Goal: Information Seeking & Learning: Learn about a topic

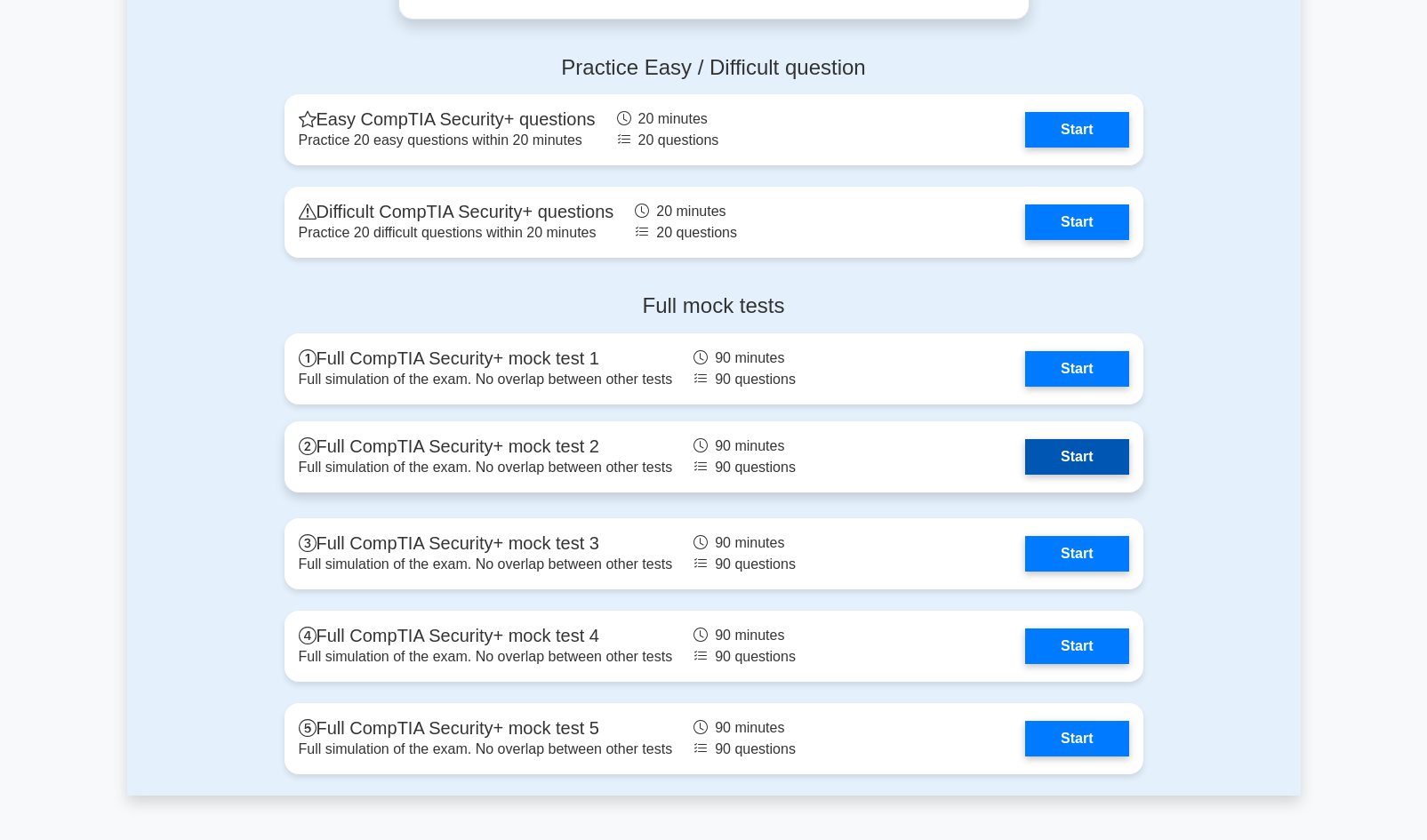
scroll to position [3573, 0]
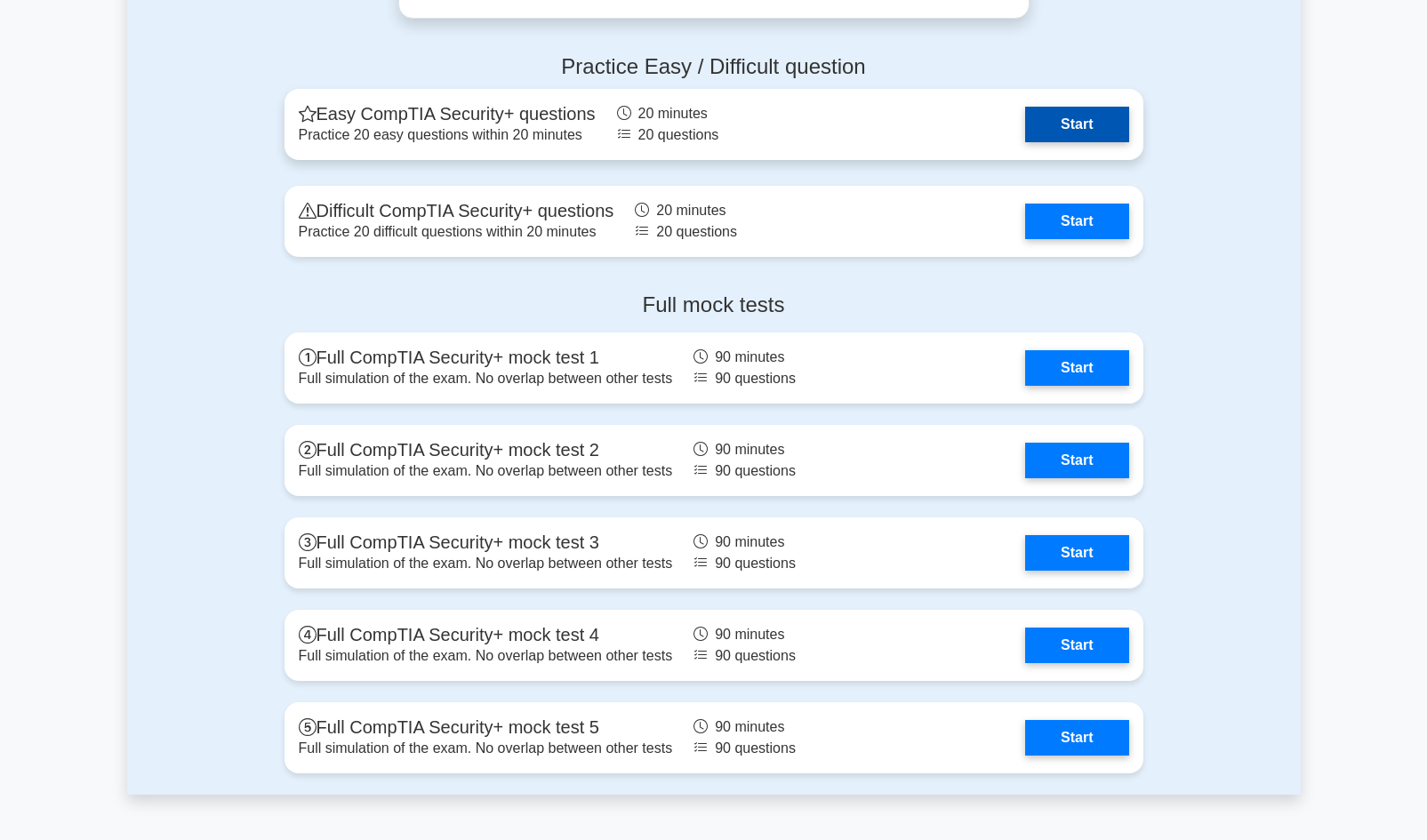
click at [1074, 128] on link "Start" at bounding box center [1076, 124] width 103 height 36
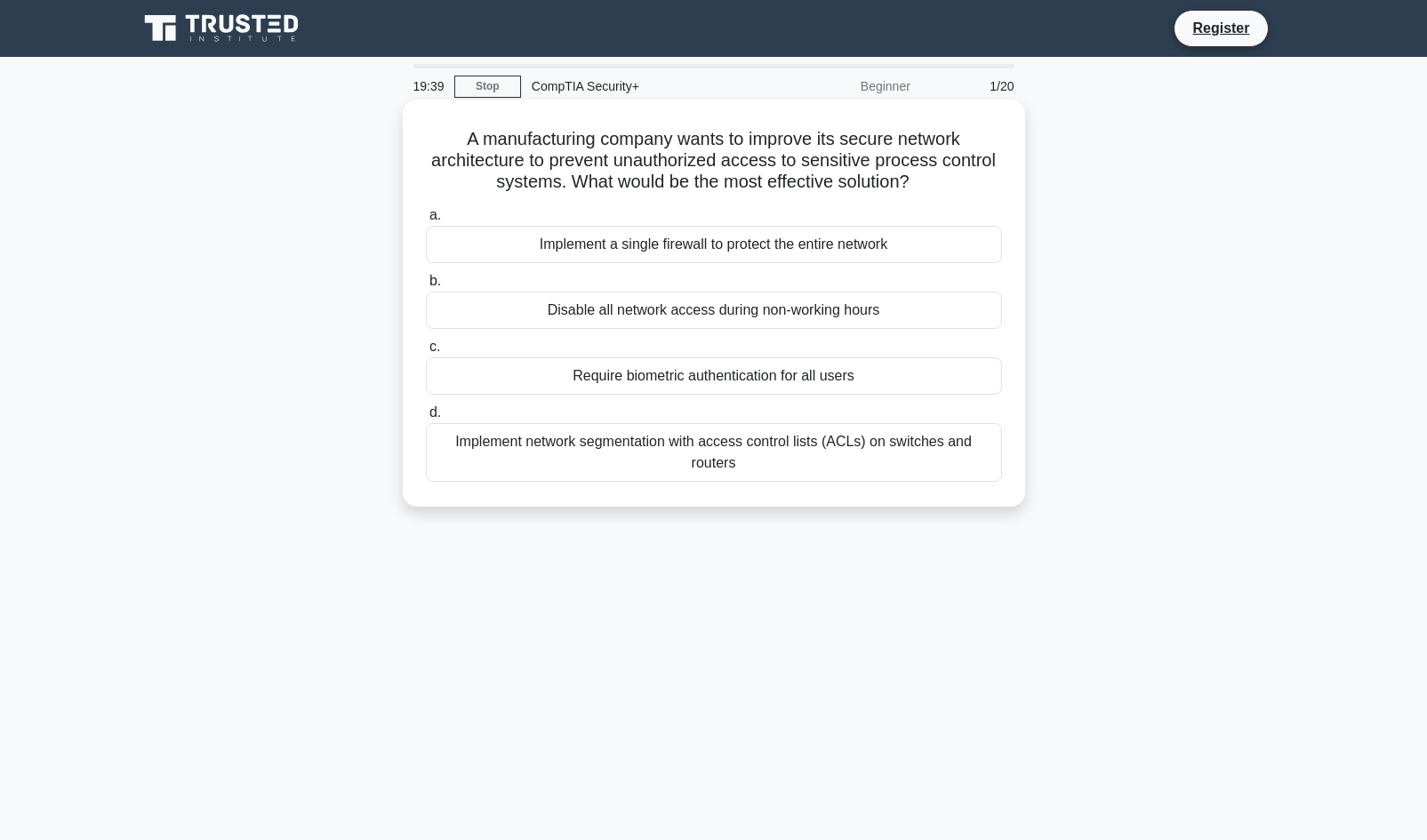
click at [774, 444] on div "Implement network segmentation with access control lists (ACLs) on switches and…" at bounding box center [714, 453] width 576 height 59
click at [426, 419] on input "d. Implement network segmentation with access control lists (ACLs) on switches …" at bounding box center [426, 412] width 0 height 12
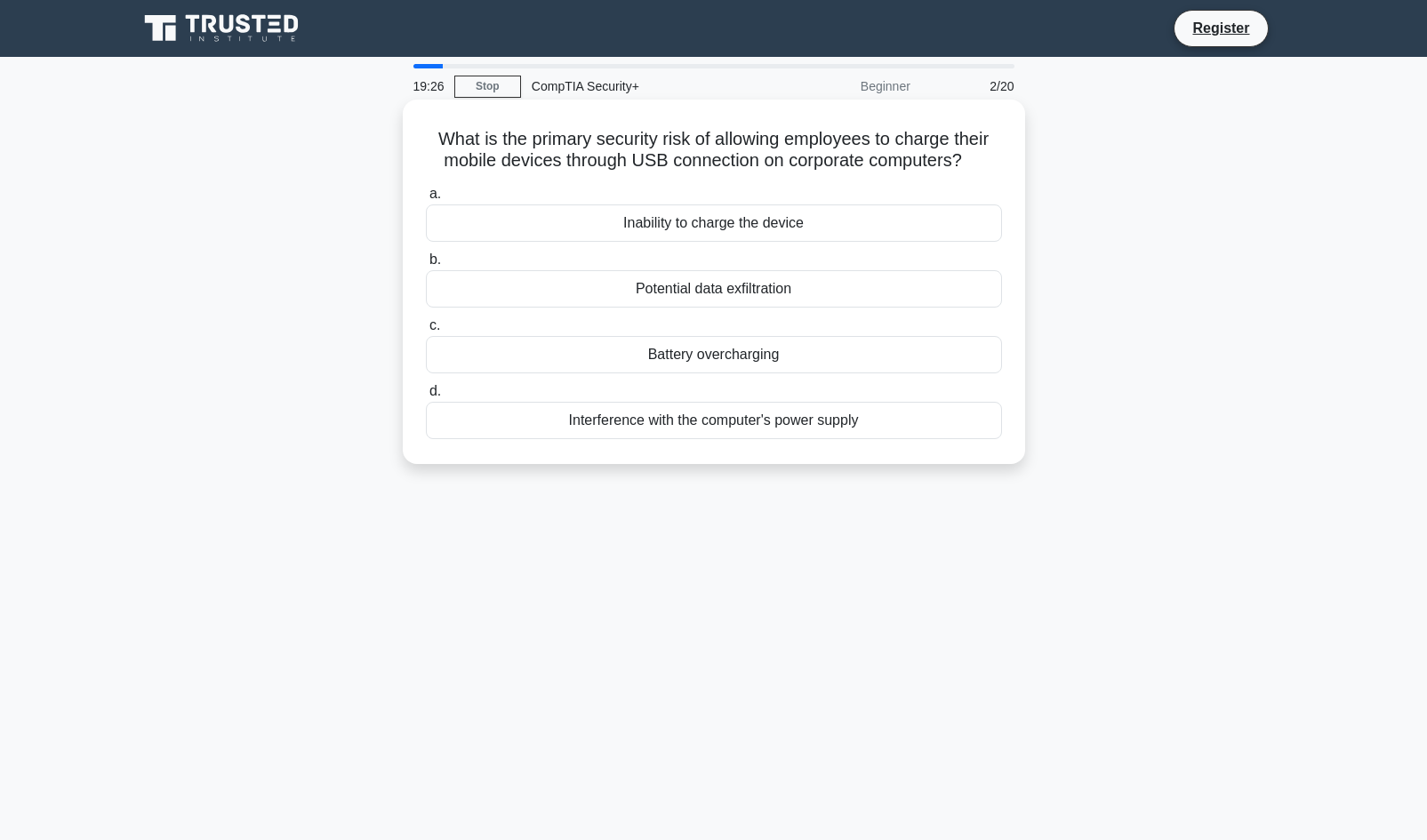
click at [853, 295] on div "Potential data exfiltration" at bounding box center [714, 288] width 576 height 38
click at [426, 265] on input "b. Potential data exfiltration" at bounding box center [426, 260] width 0 height 12
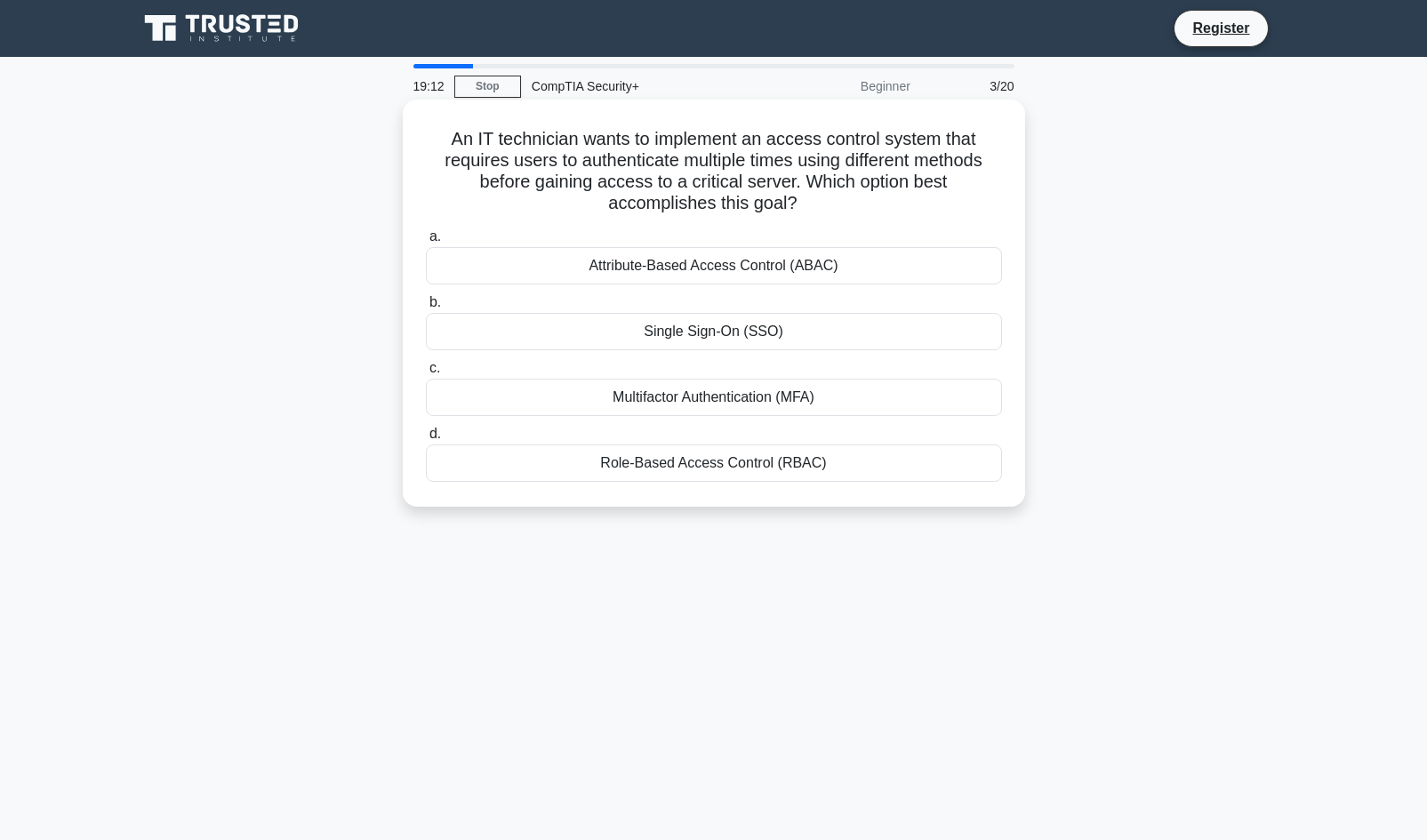
click at [829, 407] on div "Multifactor Authentication (MFA)" at bounding box center [714, 397] width 576 height 38
click at [426, 375] on input "c. Multifactor Authentication (MFA)" at bounding box center [426, 368] width 0 height 12
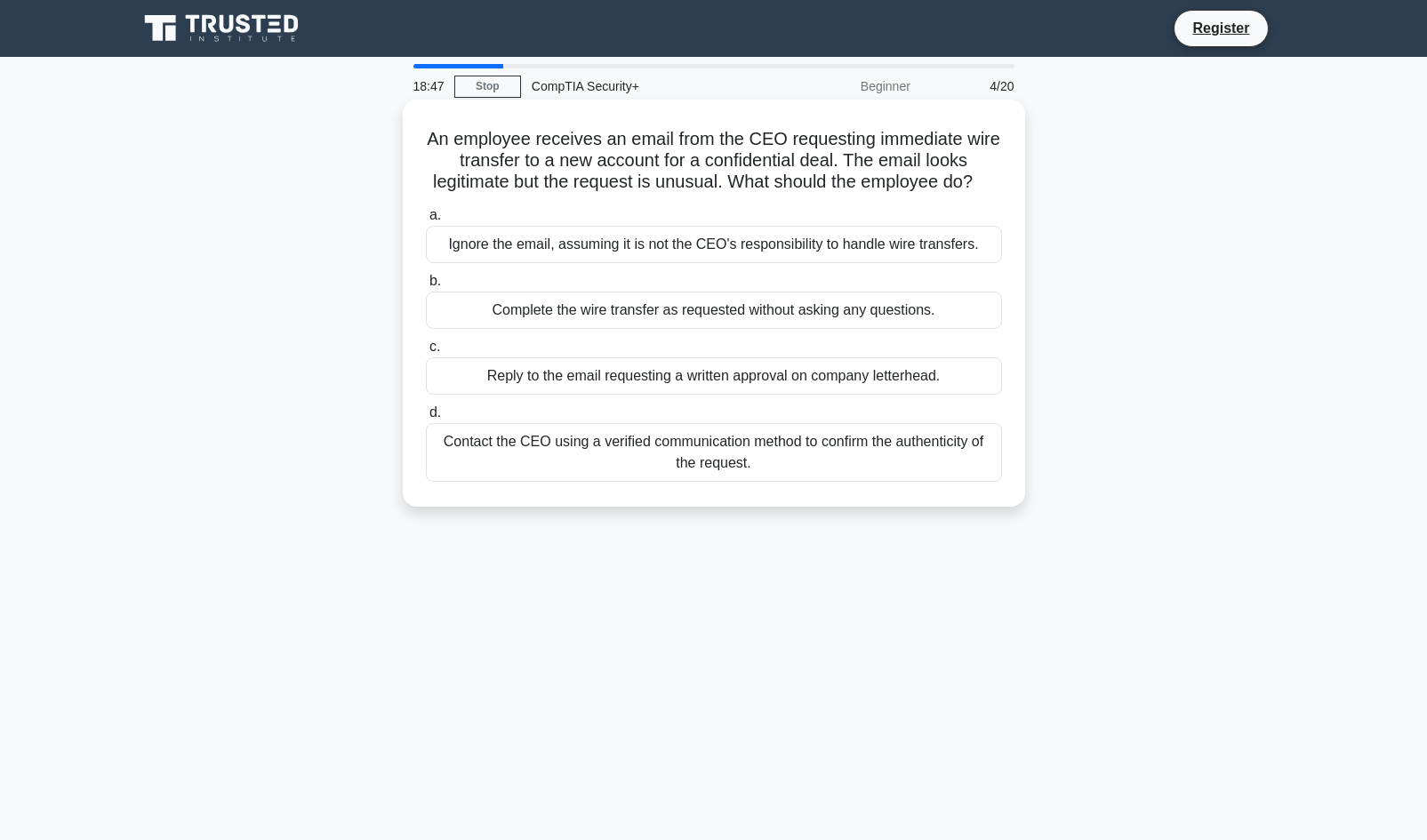
click at [923, 393] on div "Reply to the email requesting a written approval on company letterhead." at bounding box center [714, 375] width 576 height 38
click at [426, 353] on input "c. Reply to the email requesting a written approval on company letterhead." at bounding box center [426, 347] width 0 height 12
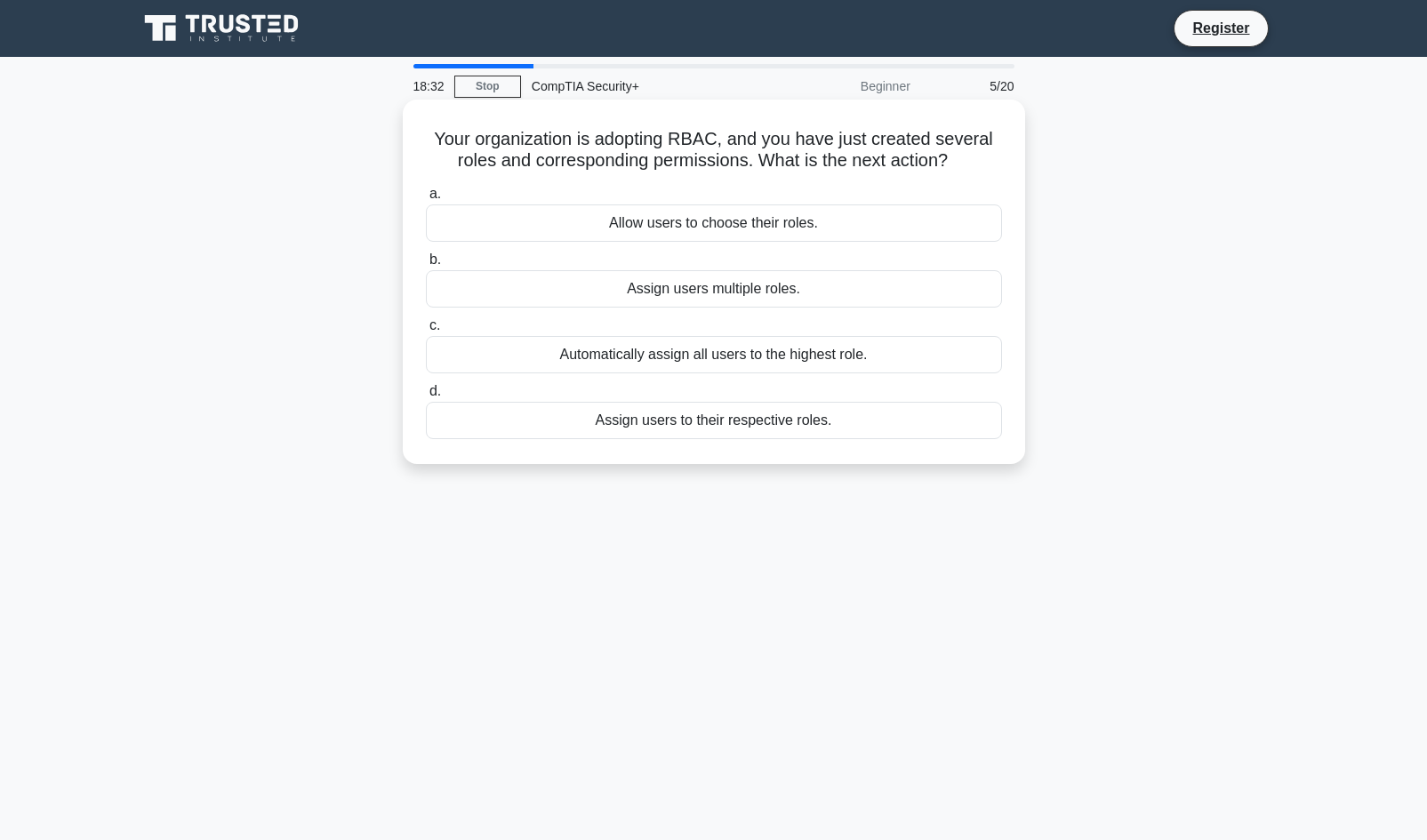
click at [837, 422] on div "Assign users to their respective roles." at bounding box center [714, 420] width 576 height 38
click at [426, 398] on input "d. Assign users to their respective roles." at bounding box center [426, 391] width 0 height 12
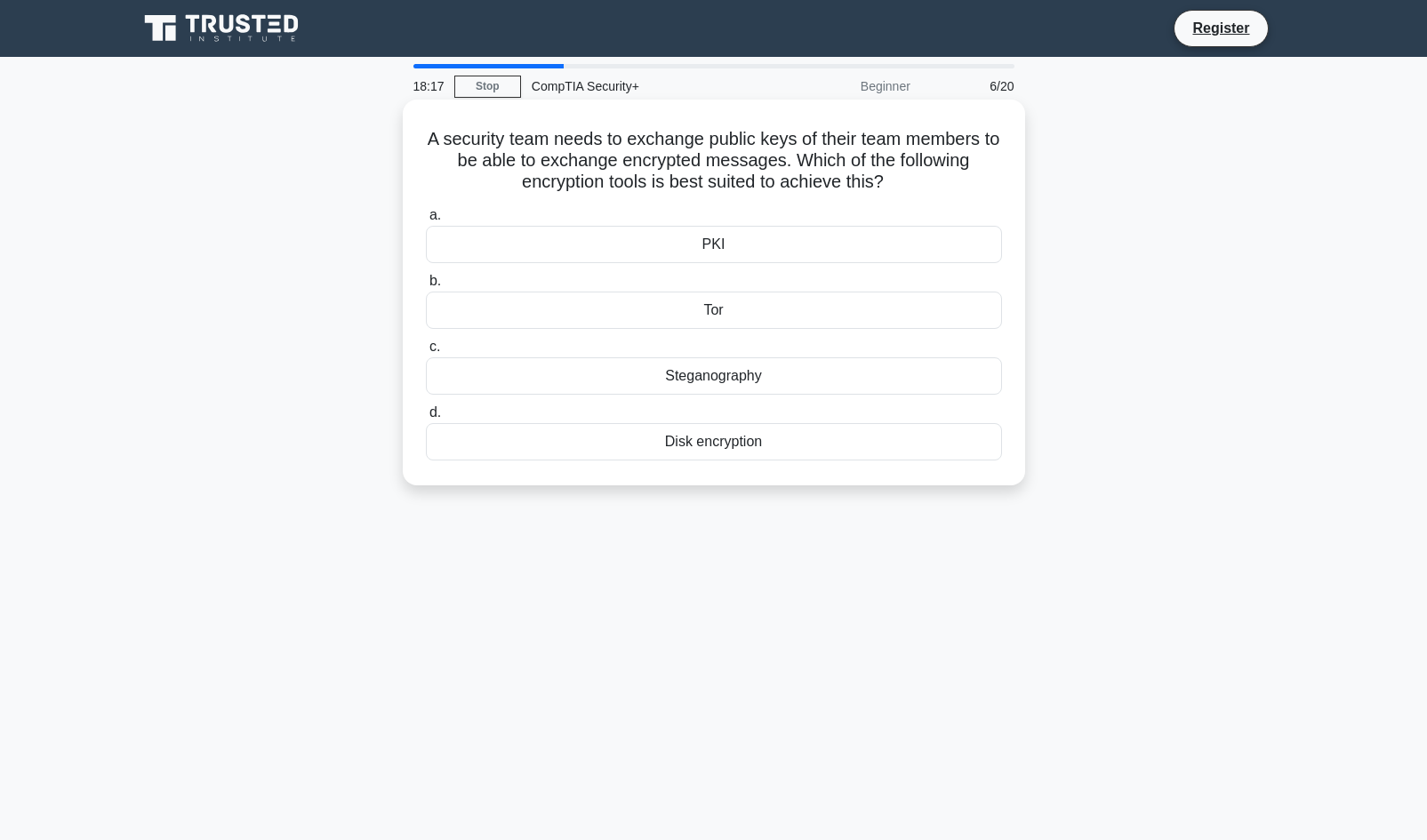
click at [842, 315] on div "Tor" at bounding box center [714, 310] width 576 height 38
click at [426, 287] on input "b. Tor" at bounding box center [426, 281] width 0 height 12
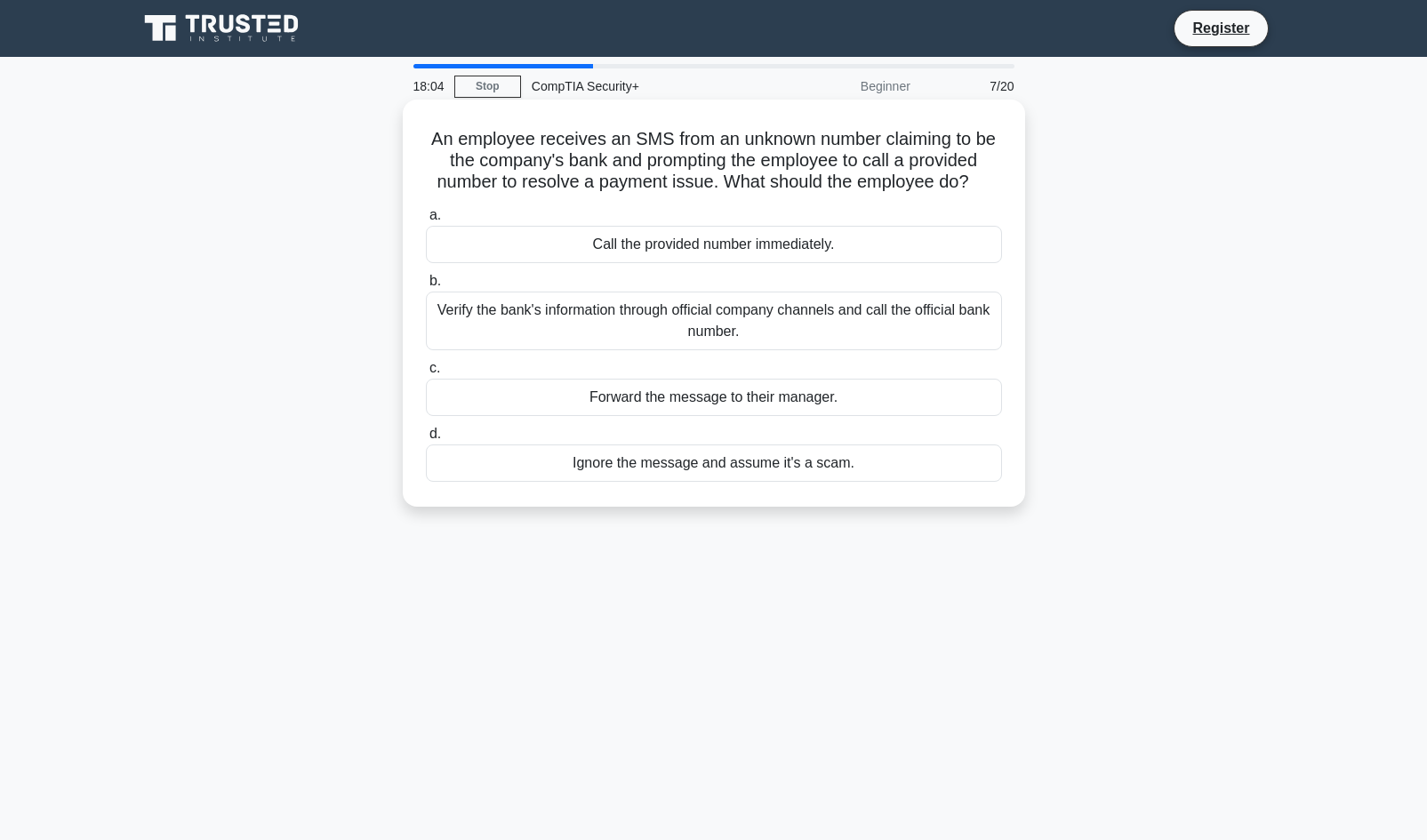
click at [937, 325] on div "Verify the bank's information through official company channels and call the of…" at bounding box center [714, 321] width 576 height 59
click at [426, 287] on input "b. Verify the bank's information through official company channels and call the…" at bounding box center [426, 281] width 0 height 12
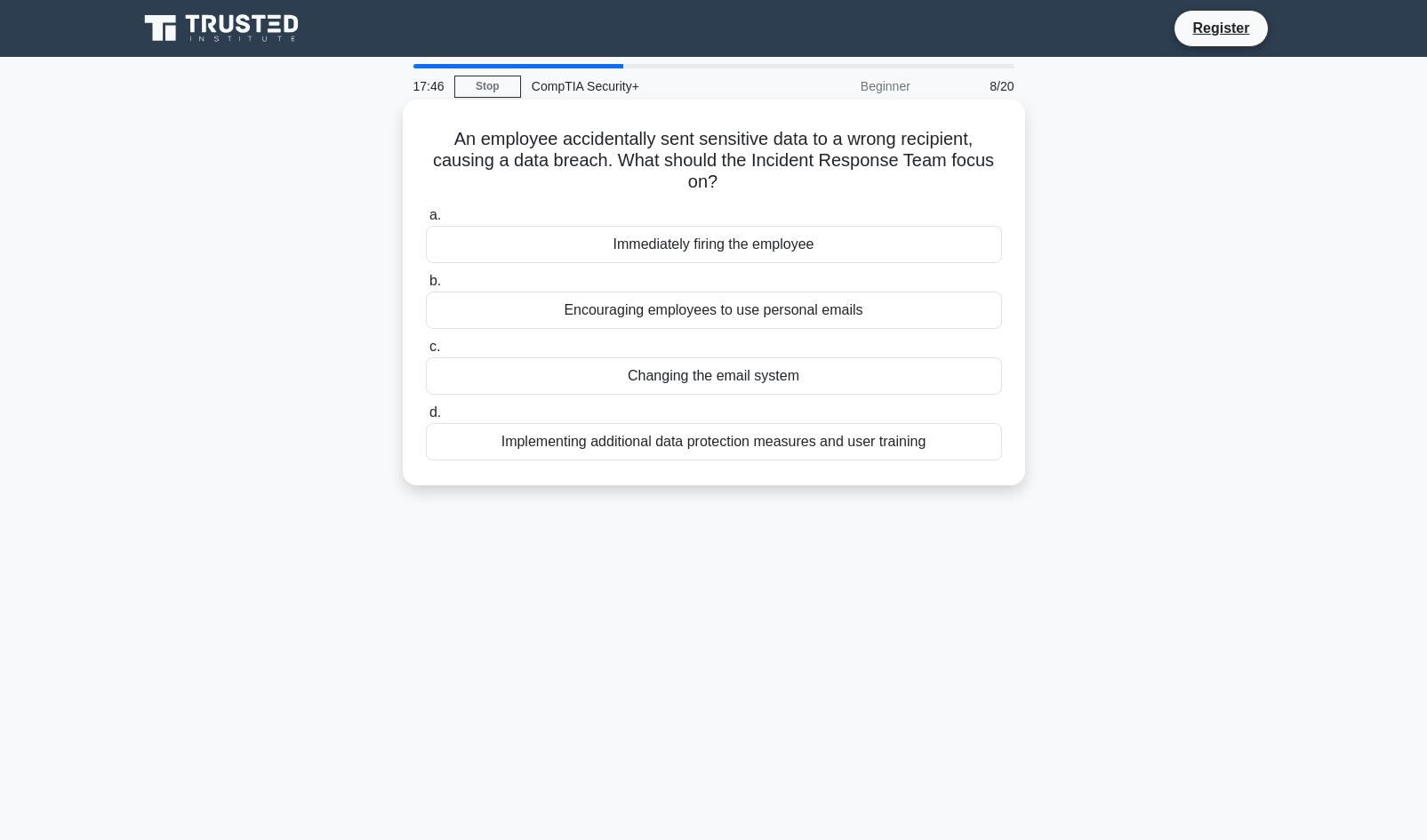
click at [956, 451] on div "Implementing additional data protection measures and user training" at bounding box center [714, 442] width 576 height 38
click at [426, 419] on input "d. Implementing additional data protection measures and user training" at bounding box center [426, 412] width 0 height 12
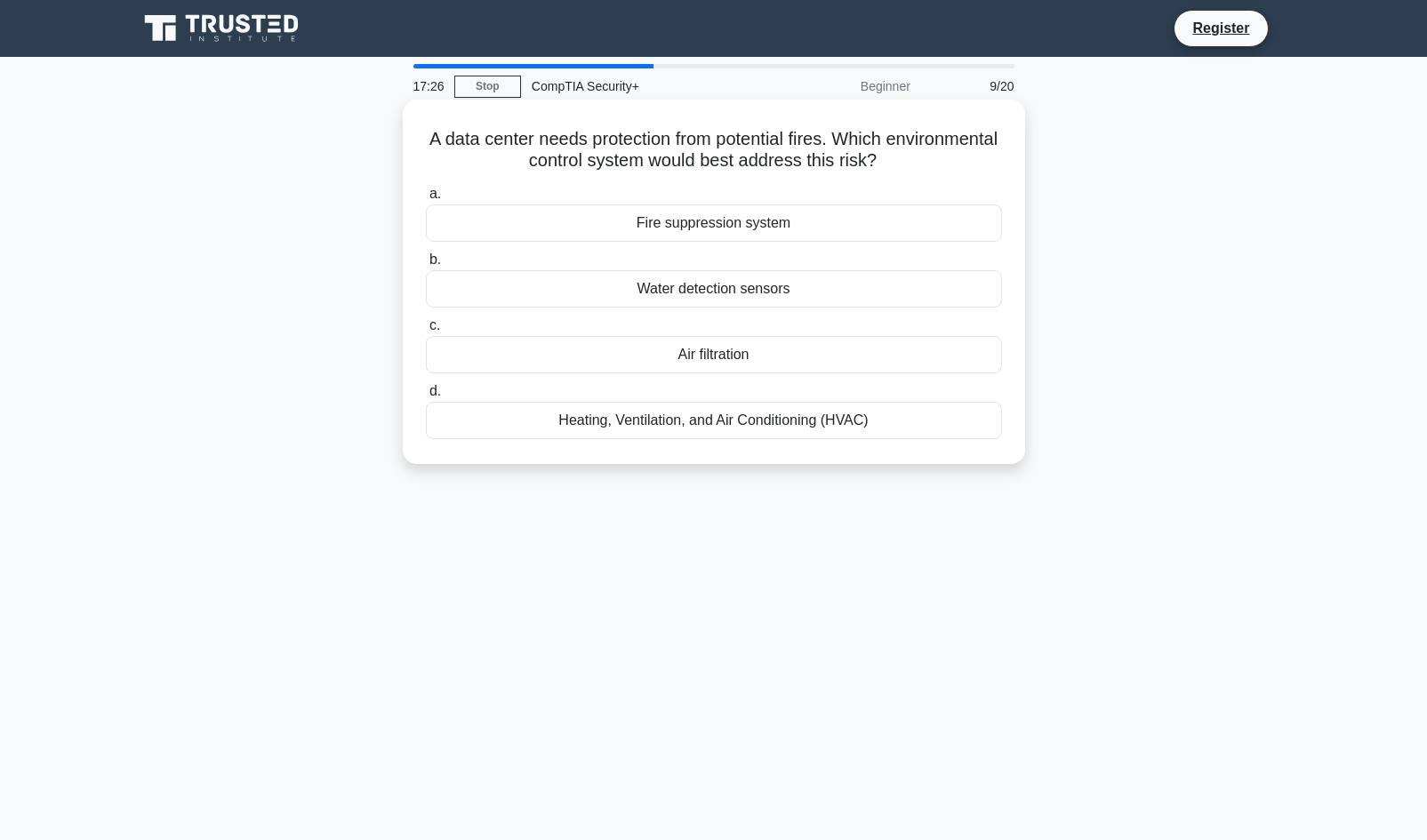
click at [841, 225] on div "Fire suppression system" at bounding box center [714, 223] width 576 height 38
click at [426, 200] on input "a. Fire suppression system" at bounding box center [426, 194] width 0 height 12
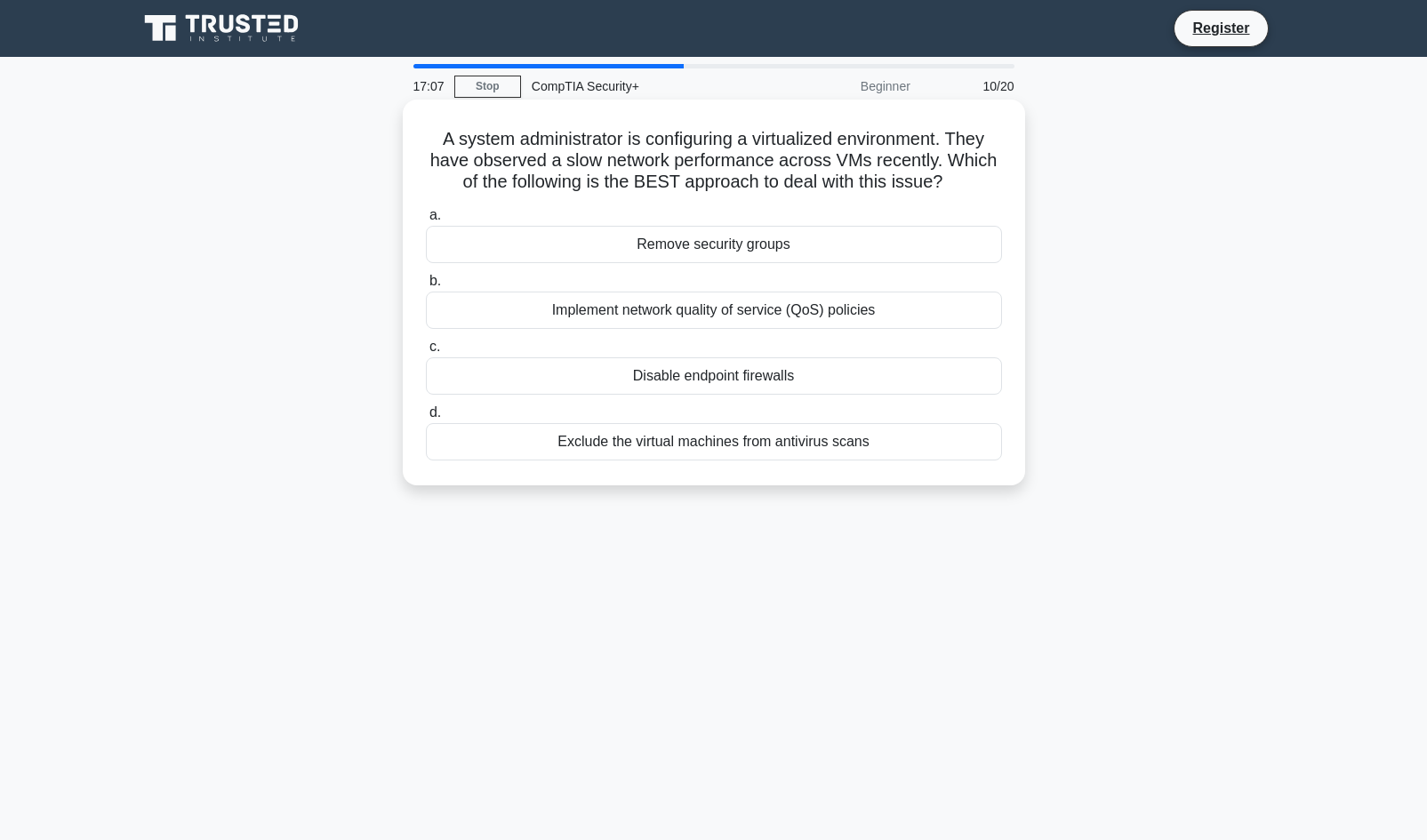
click at [893, 312] on div "Implement network quality of service (QoS) policies" at bounding box center [714, 310] width 576 height 38
click at [426, 287] on input "b. Implement network quality of service (QoS) policies" at bounding box center [426, 281] width 0 height 12
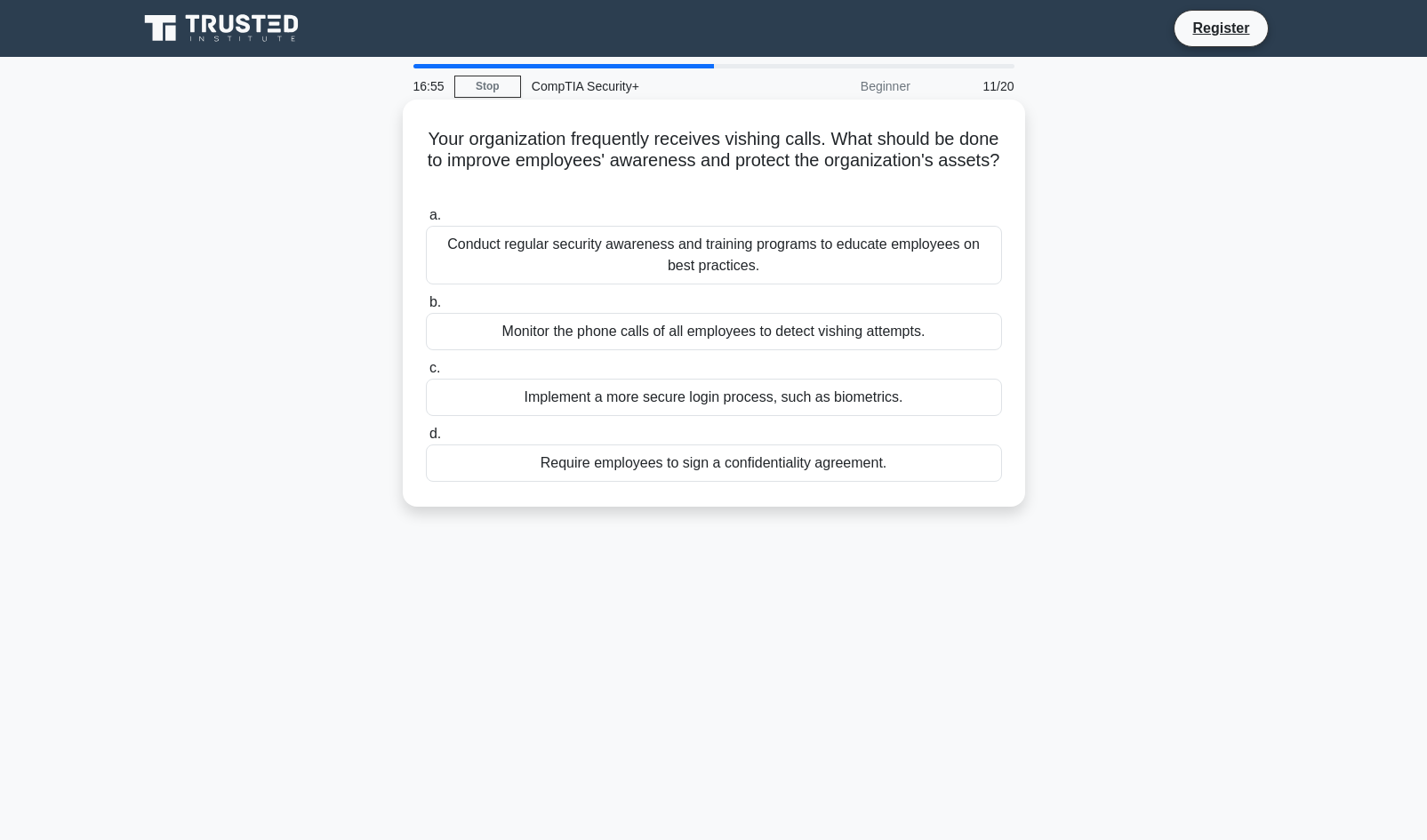
click at [905, 275] on div "Conduct regular security awareness and training programs to educate employees o…" at bounding box center [714, 255] width 576 height 59
click at [426, 221] on input "a. Conduct regular security awareness and training programs to educate employee…" at bounding box center [426, 215] width 0 height 12
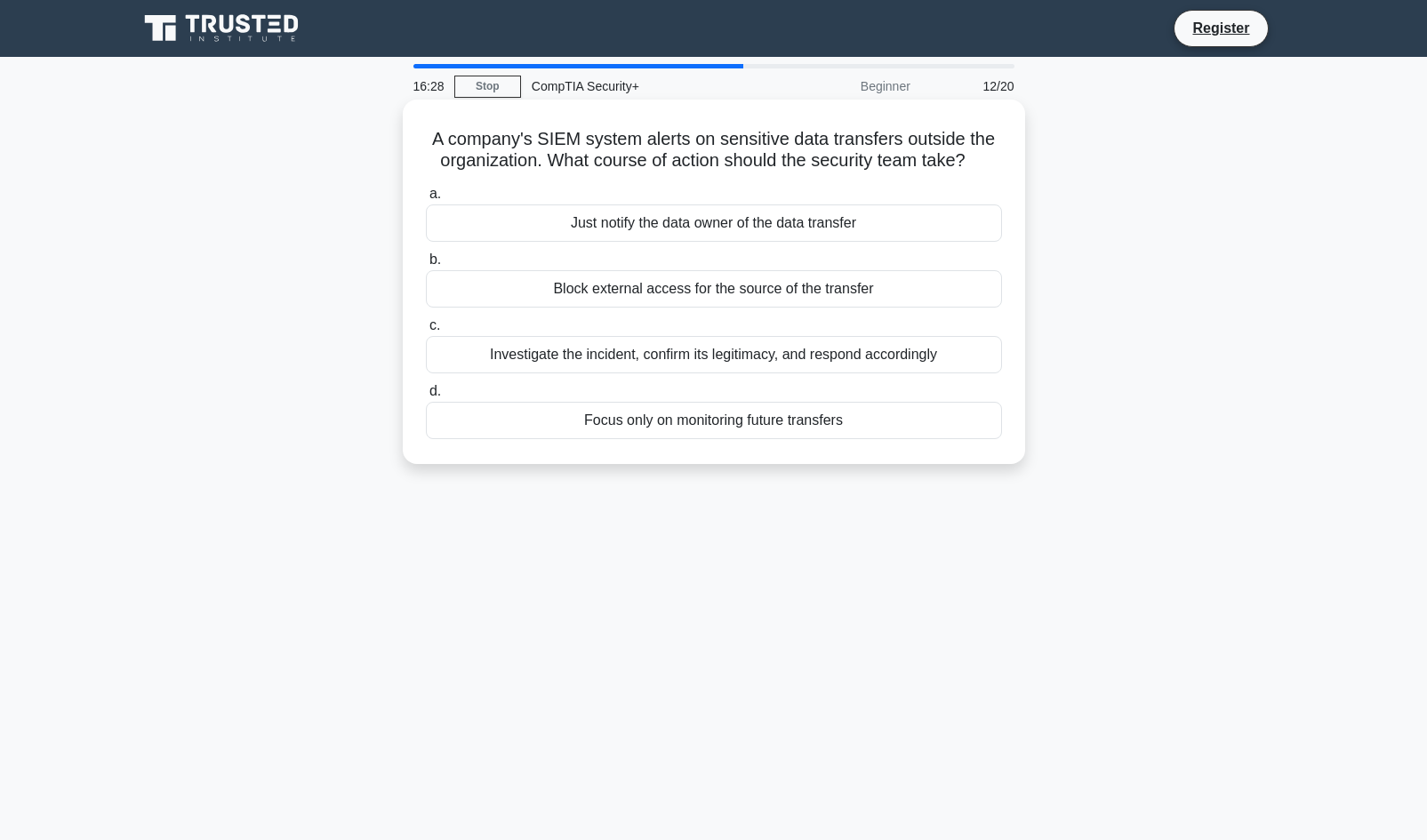
click at [908, 356] on div "Investigate the incident, confirm its legitimacy, and respond accordingly" at bounding box center [714, 354] width 576 height 38
click at [426, 331] on input "c. Investigate the incident, confirm its legitimacy, and respond accordingly" at bounding box center [426, 326] width 0 height 12
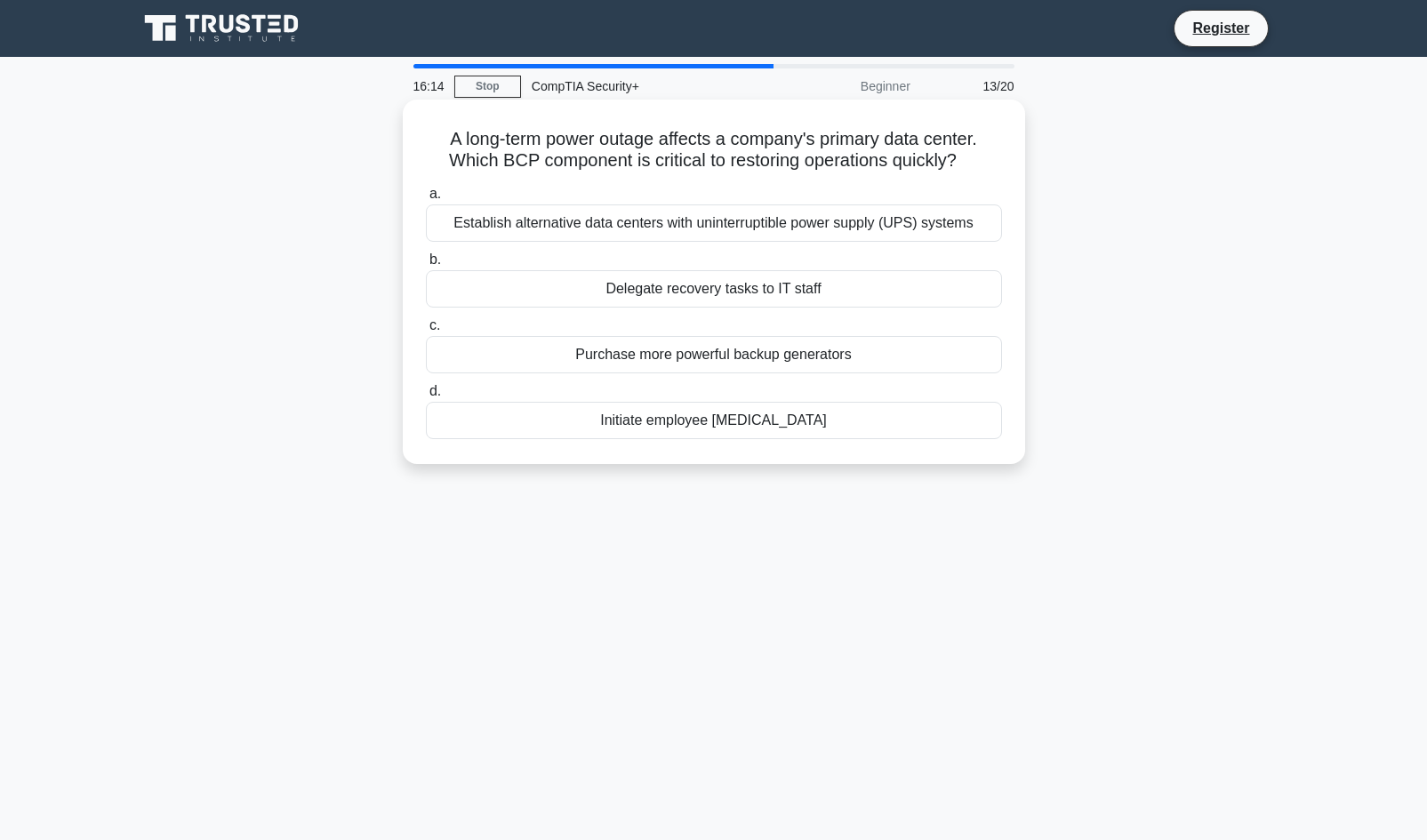
click at [818, 226] on div "Establish alternative data centers with uninterruptible power supply (UPS) syst…" at bounding box center [714, 223] width 576 height 38
click at [426, 200] on input "a. Establish alternative data centers with uninterruptible power supply (UPS) s…" at bounding box center [426, 194] width 0 height 12
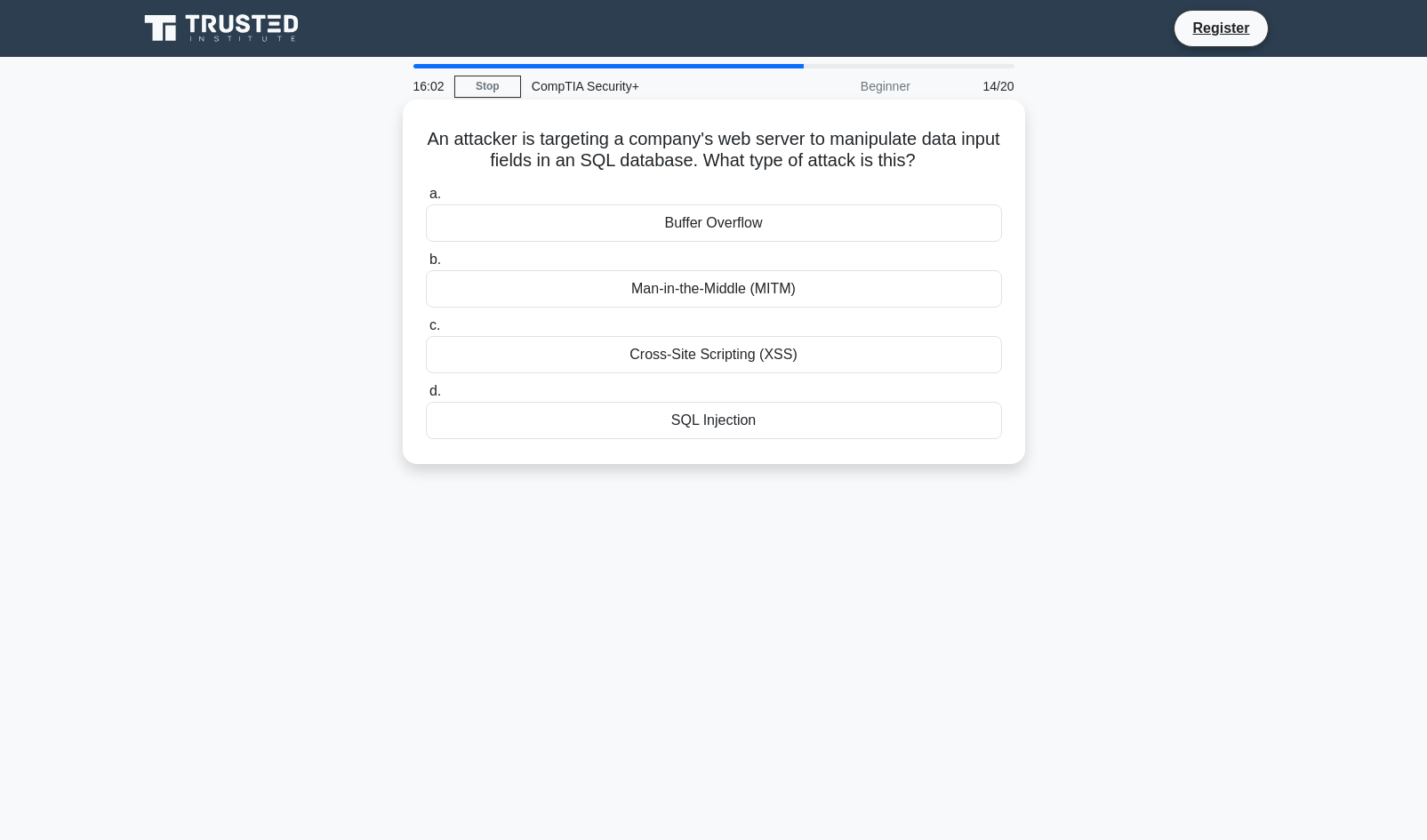
click at [914, 352] on div "Cross-Site Scripting (XSS)" at bounding box center [714, 354] width 576 height 38
click at [426, 331] on input "c. Cross-Site Scripting (XSS)" at bounding box center [426, 326] width 0 height 12
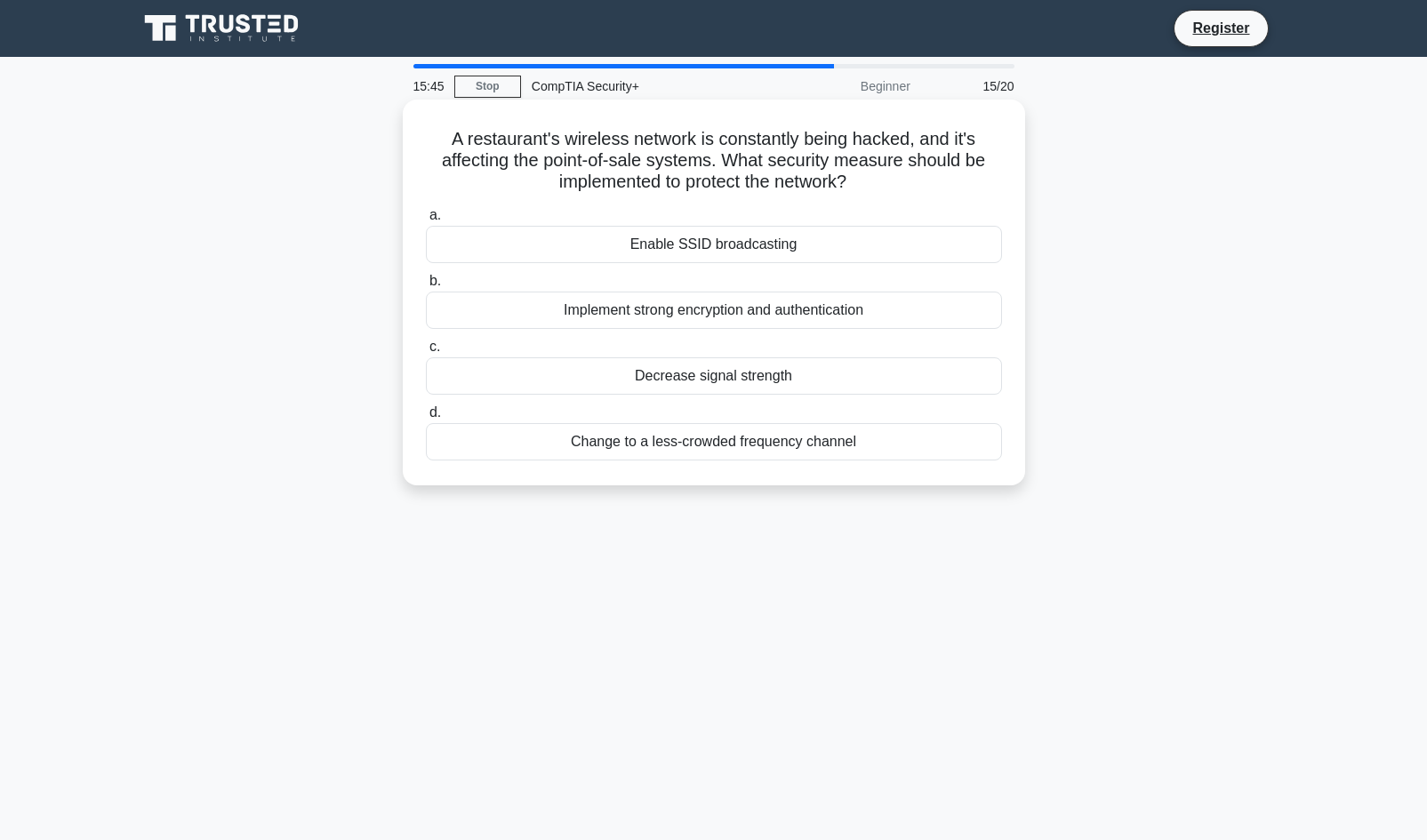
click at [792, 312] on div "Implement strong encryption and authentication" at bounding box center [714, 310] width 576 height 38
click at [426, 287] on input "b. Implement strong encryption and authentication" at bounding box center [426, 281] width 0 height 12
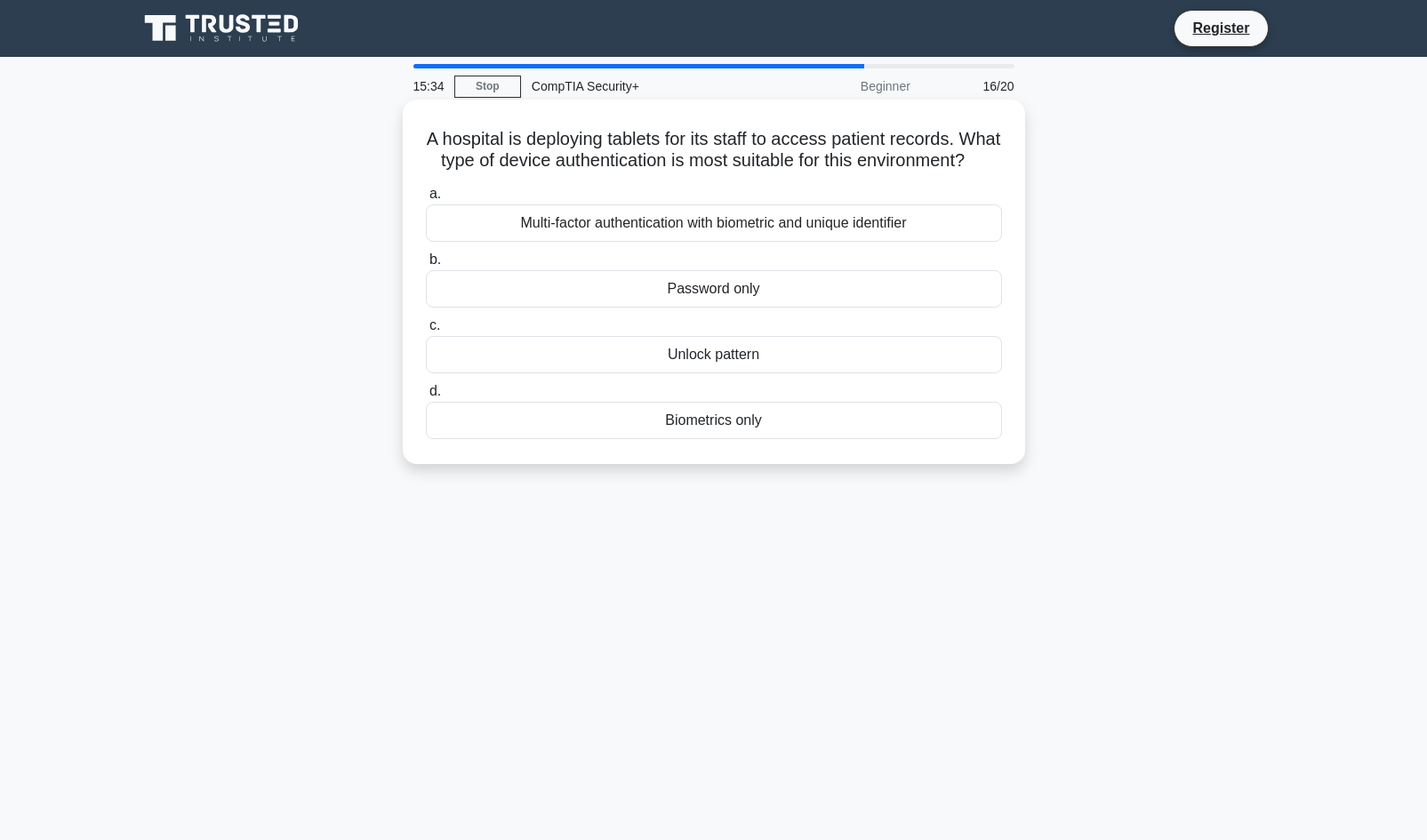
click at [868, 241] on div "Multi-factor authentication with biometric and unique identifier" at bounding box center [714, 223] width 576 height 38
click at [426, 200] on input "a. Multi-factor authentication with biometric and unique identifier" at bounding box center [426, 194] width 0 height 12
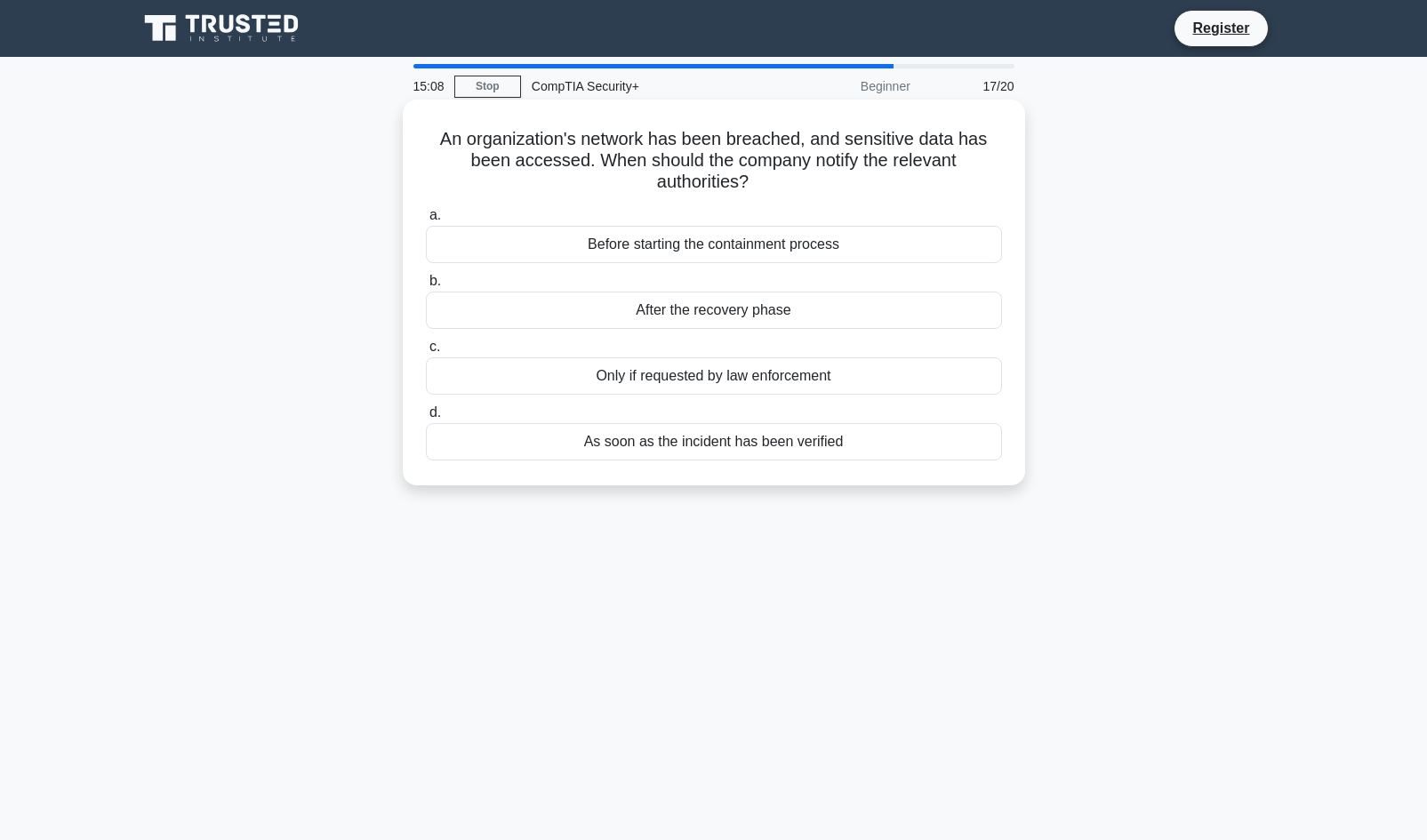
click at [915, 253] on div "Before starting the containment process" at bounding box center [714, 244] width 576 height 38
click at [426, 221] on input "a. Before starting the containment process" at bounding box center [426, 215] width 0 height 12
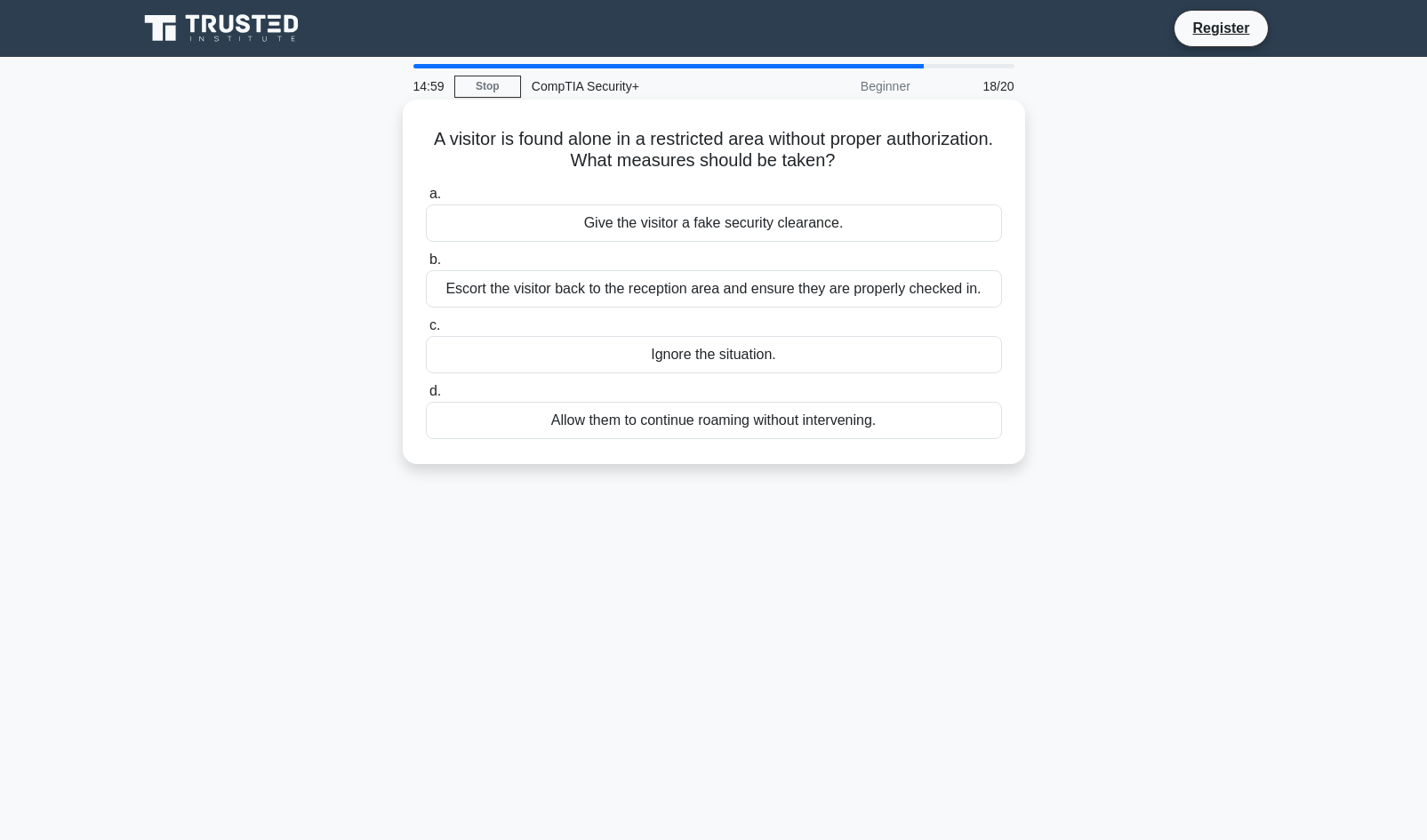
click at [927, 300] on div "Escort the visitor back to the reception area and ensure they are properly chec…" at bounding box center [714, 288] width 576 height 38
click at [426, 265] on input "b. Escort the visitor back to the reception area and ensure they are properly c…" at bounding box center [426, 260] width 0 height 12
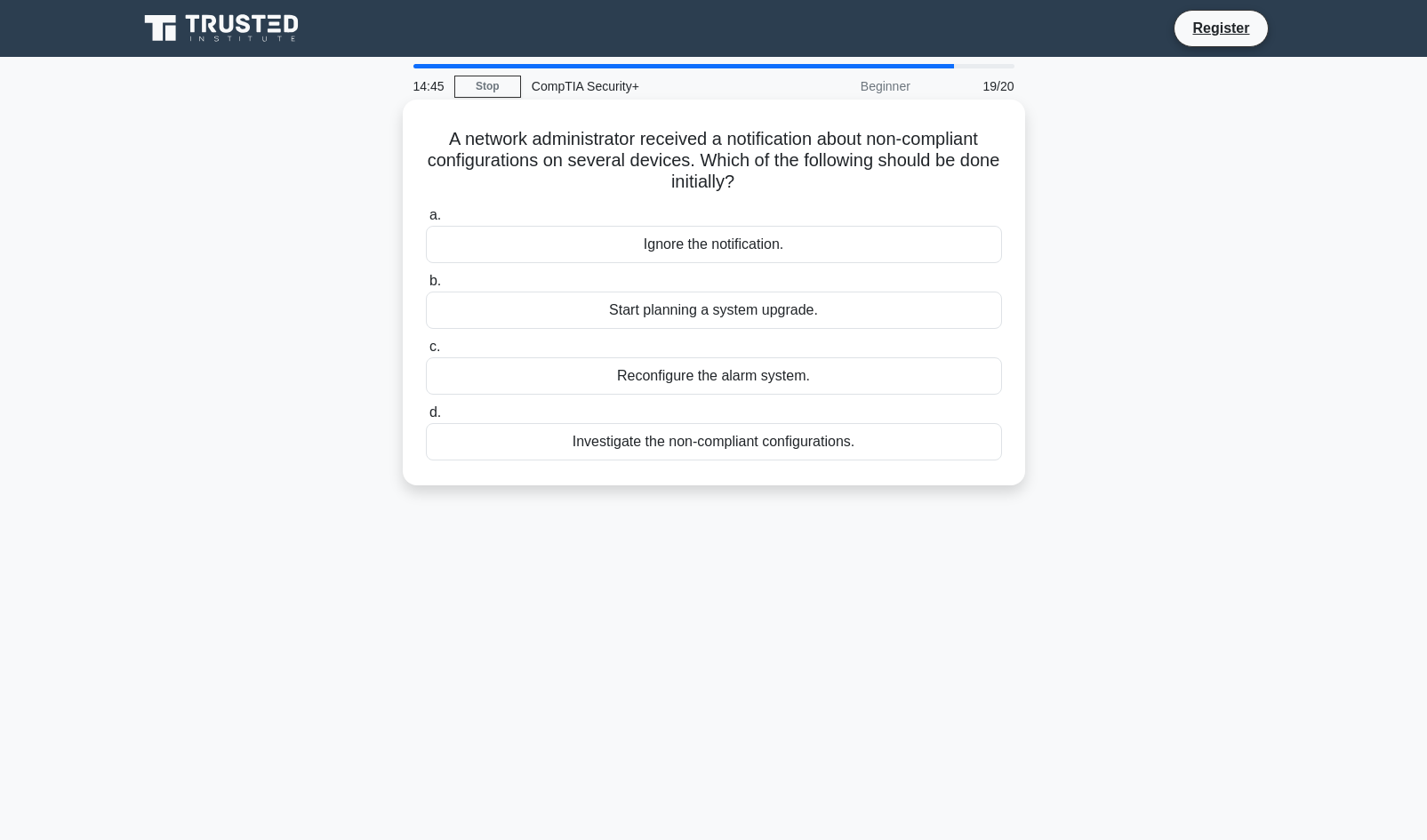
click at [838, 453] on div "Investigate the non-compliant configurations." at bounding box center [714, 442] width 576 height 38
click at [426, 419] on input "d. Investigate the non-compliant configurations." at bounding box center [426, 412] width 0 height 12
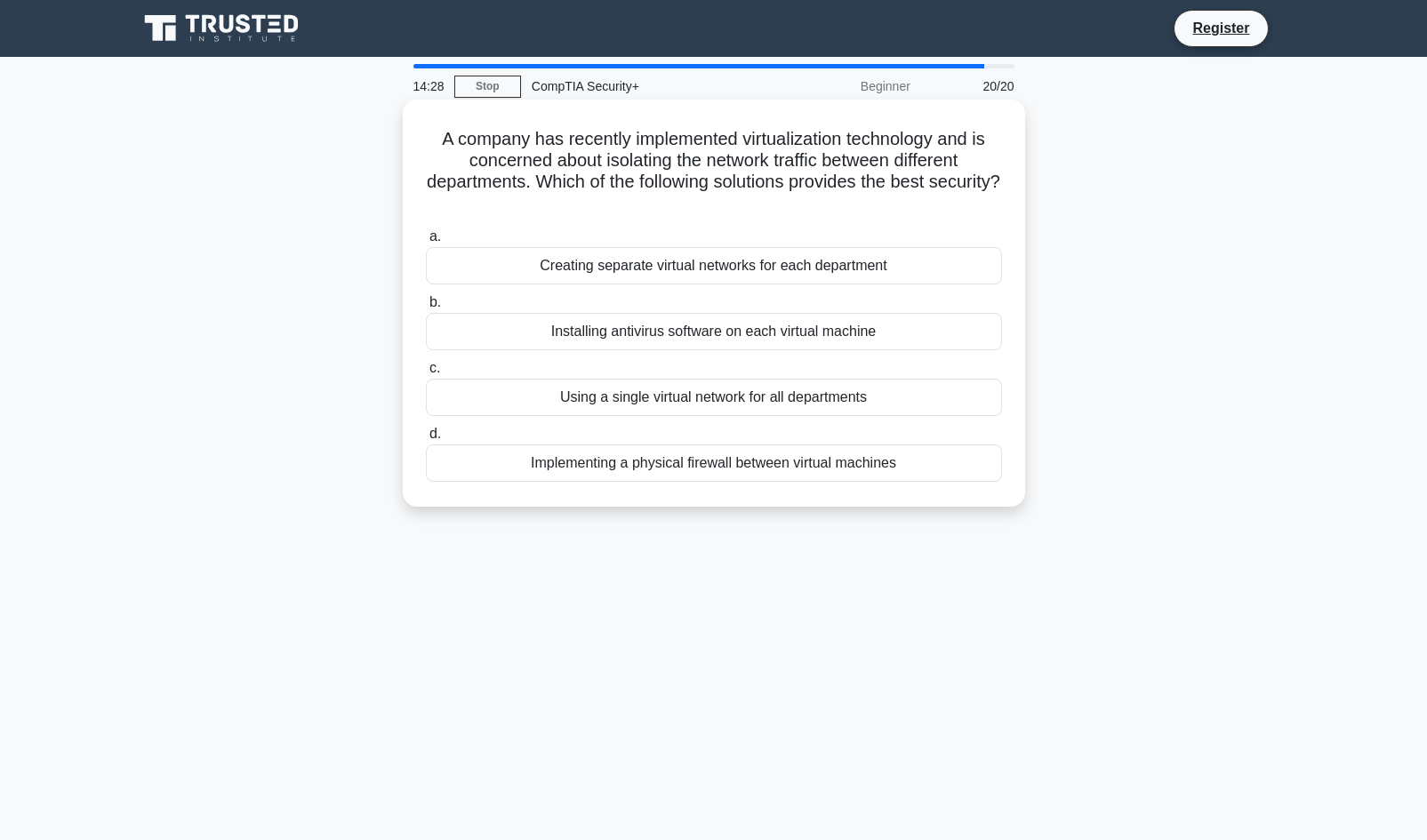
click at [907, 349] on div "Installing antivirus software on each virtual machine" at bounding box center [714, 331] width 576 height 38
click at [426, 308] on input "b. Installing antivirus software on each virtual machine" at bounding box center [426, 302] width 0 height 12
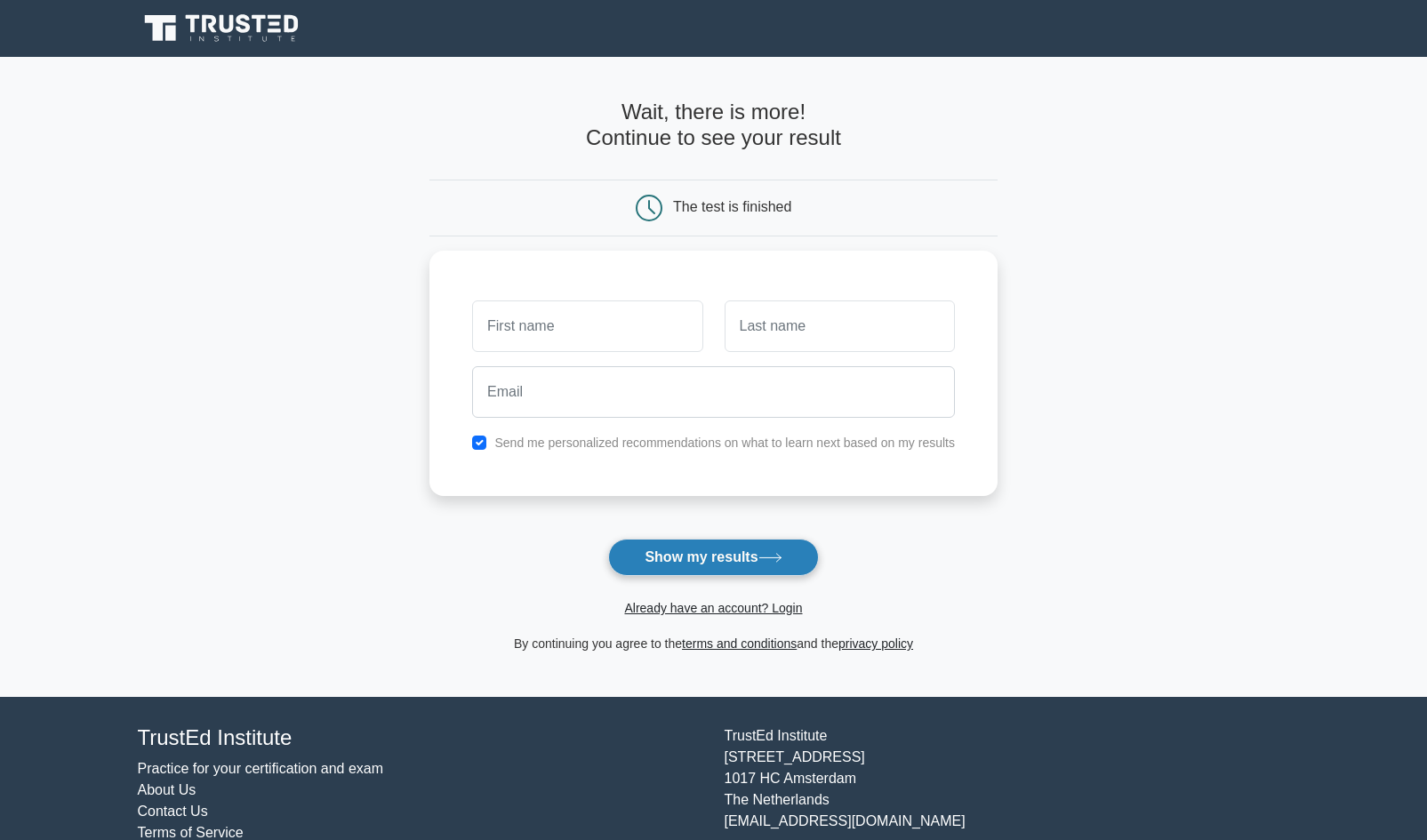
click at [667, 546] on button "Show my results" at bounding box center [713, 557] width 209 height 38
click at [955, 550] on form "Wait, there is more! Continue to see your result The test is finished and the" at bounding box center [714, 376] width 568 height 554
